Goal: Information Seeking & Learning: Learn about a topic

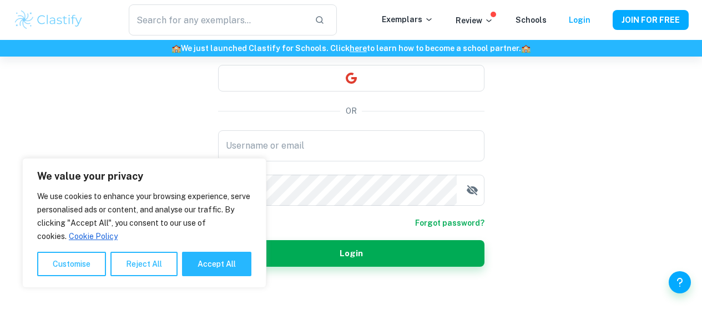
scroll to position [115, 0]
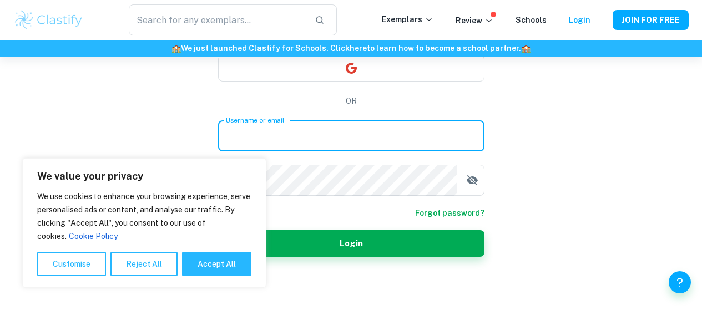
click at [334, 131] on input "Username or email" at bounding box center [351, 135] width 266 height 31
paste input "jemimaawoniyi@ais.edu.gh"
type input "jemimaawoniyi@ais.edu.gh"
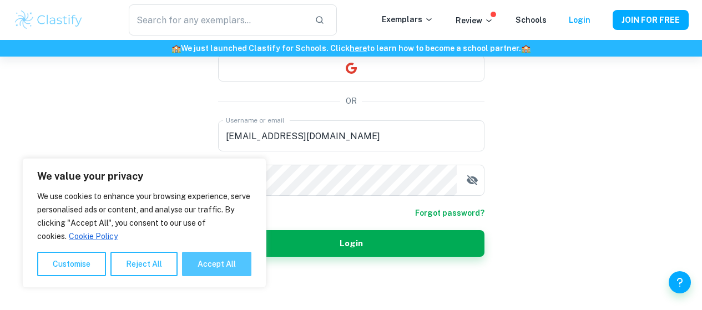
click at [187, 272] on button "Accept All" at bounding box center [216, 264] width 69 height 24
checkbox input "true"
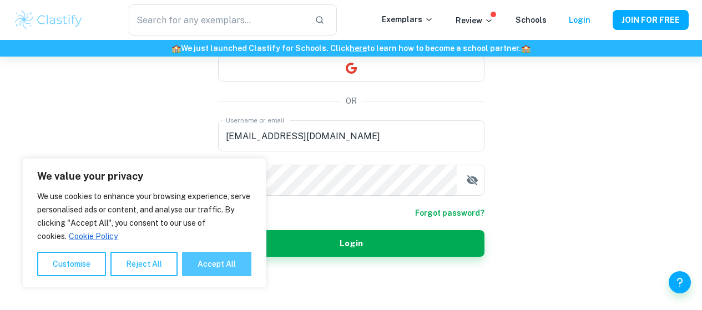
checkbox input "true"
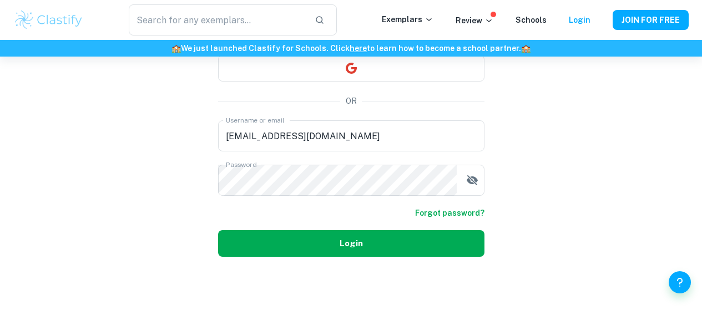
click at [274, 251] on button "Login" at bounding box center [351, 243] width 266 height 27
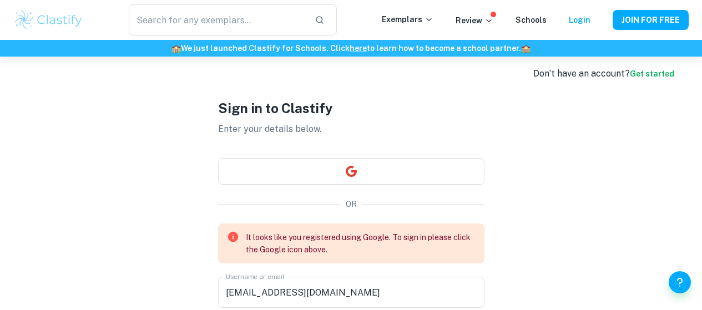
scroll to position [0, 0]
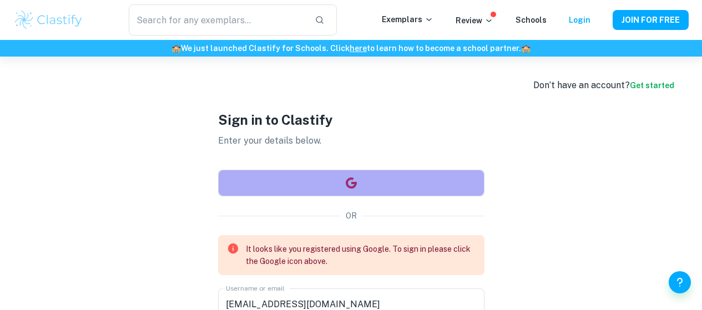
click at [303, 184] on button "button" at bounding box center [351, 183] width 266 height 27
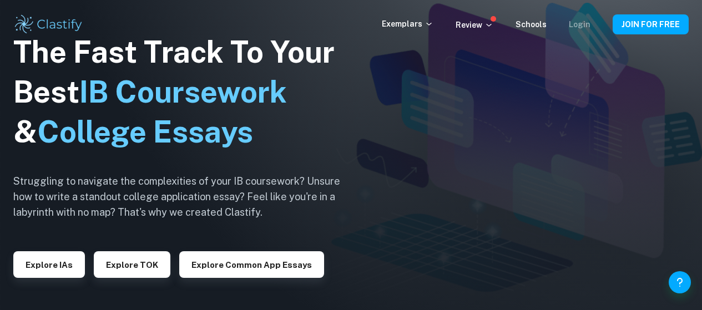
click at [575, 25] on link "Login" at bounding box center [580, 24] width 22 height 9
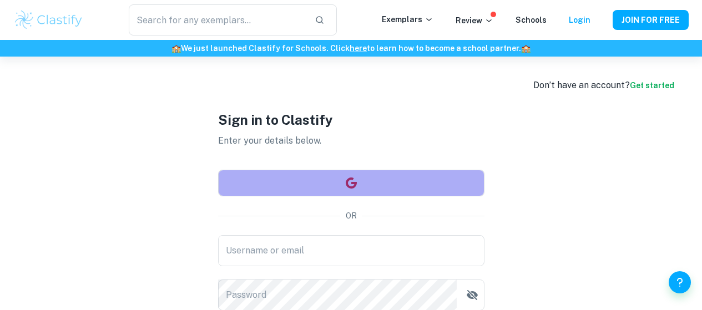
click at [347, 188] on icon "button" at bounding box center [351, 182] width 13 height 13
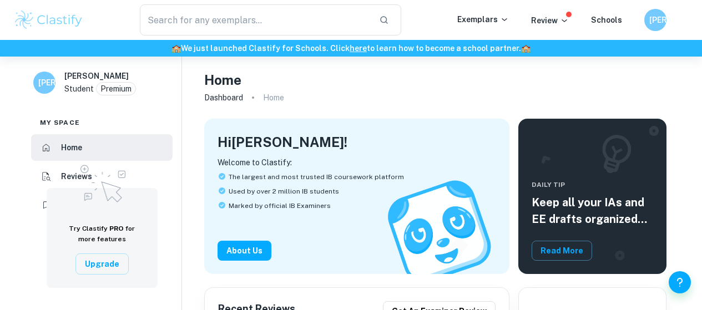
click at [505, 17] on icon at bounding box center [504, 19] width 9 height 9
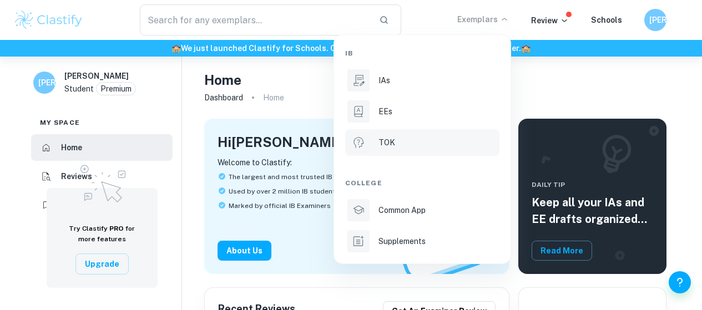
click at [422, 145] on div "TOK" at bounding box center [437, 142] width 119 height 12
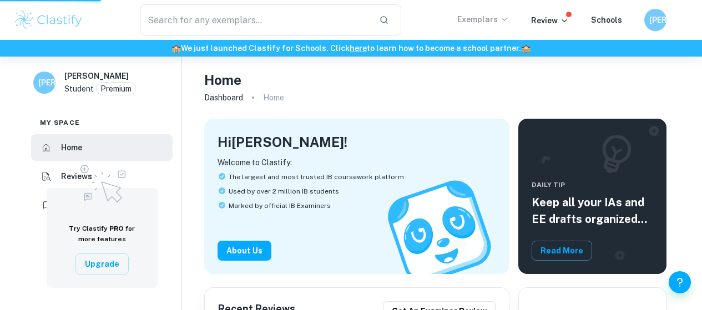
click at [471, 14] on p "Exemplars" at bounding box center [483, 19] width 52 height 12
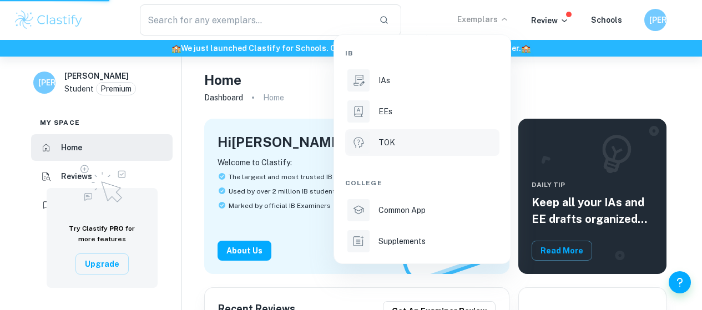
click at [401, 142] on div "TOK" at bounding box center [437, 142] width 119 height 12
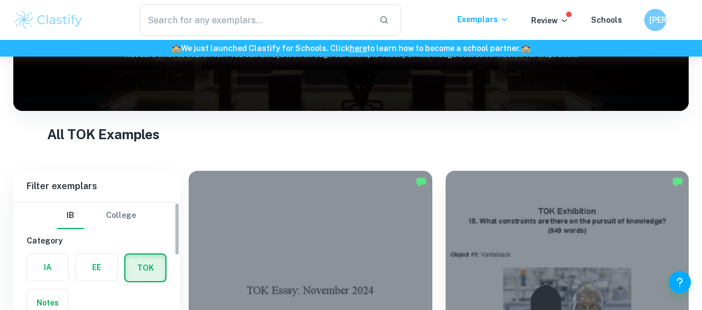
scroll to position [277, 0]
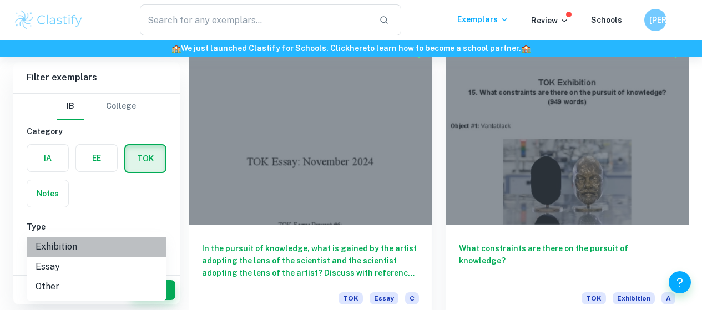
click at [109, 246] on li "Exhibition" at bounding box center [97, 247] width 140 height 20
type input "Exhibition"
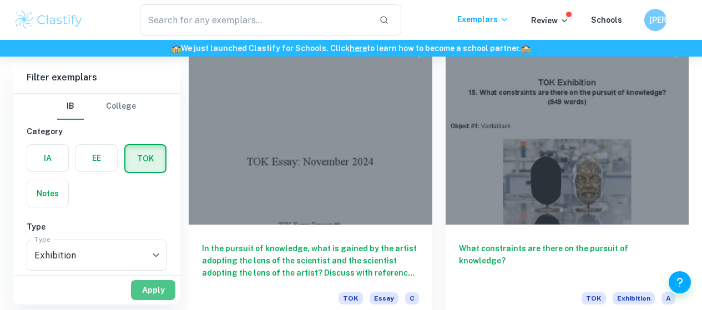
click at [161, 292] on button "Apply" at bounding box center [153, 290] width 44 height 20
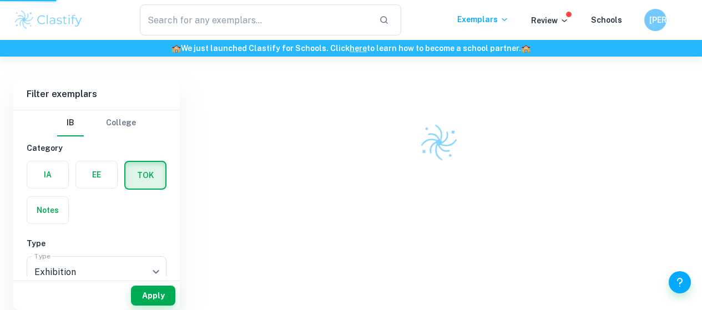
scroll to position [235, 0]
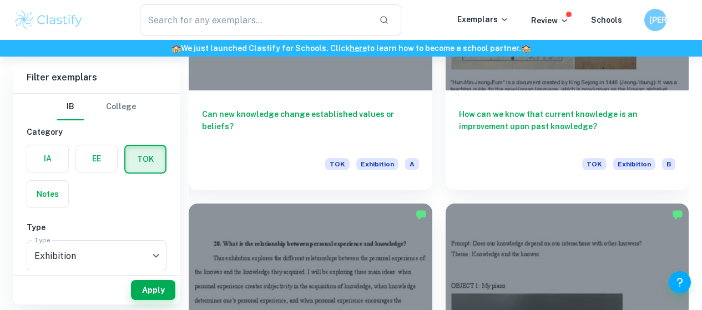
scroll to position [4904, 0]
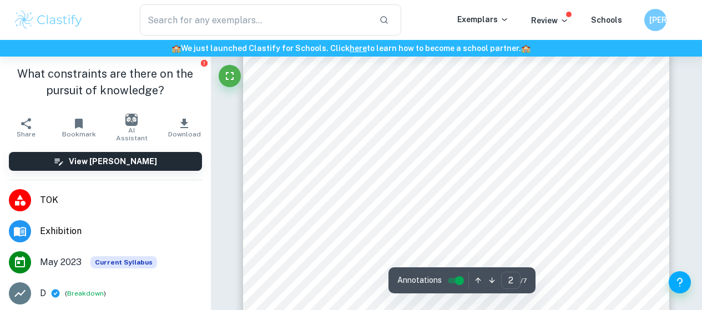
scroll to position [623, 0]
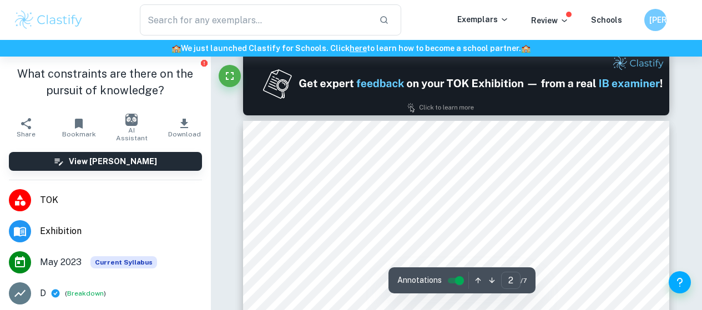
type input "1"
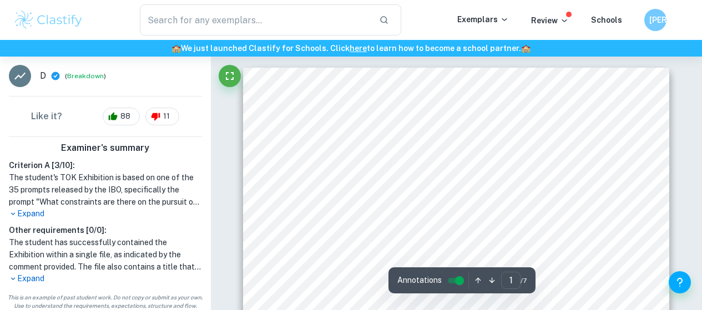
scroll to position [222, 0]
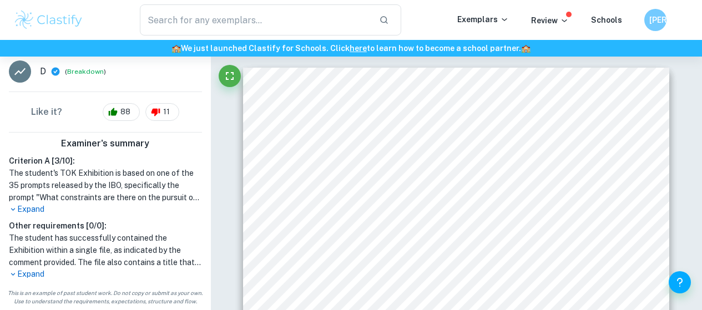
click at [28, 209] on p "Expand" at bounding box center [105, 210] width 193 height 12
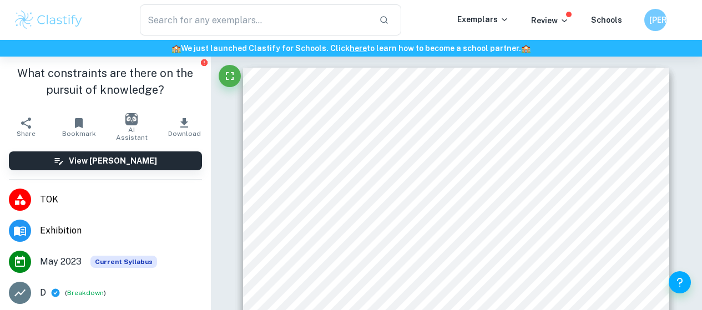
scroll to position [0, 0]
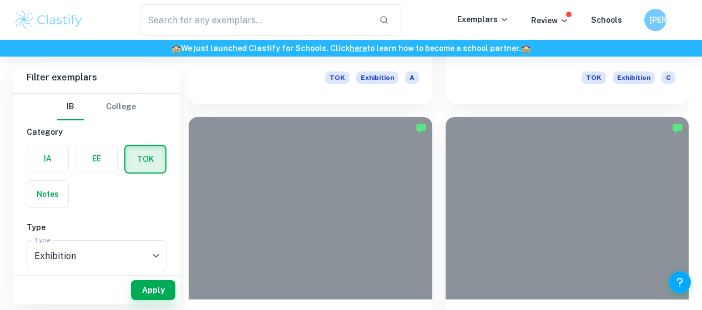
scroll to position [4712, 0]
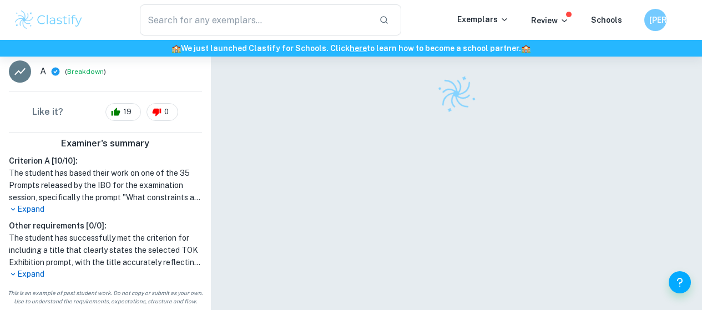
scroll to position [57, 0]
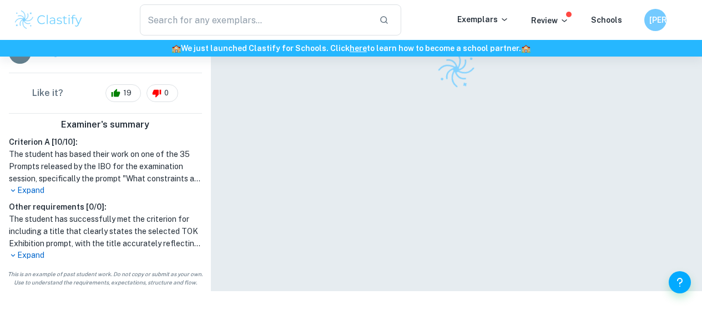
click at [15, 189] on icon at bounding box center [13, 190] width 8 height 8
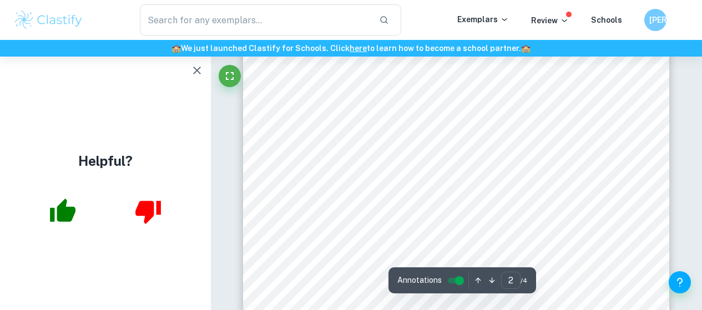
scroll to position [773, 0]
type input "3"
